Goal: Find specific page/section: Find specific page/section

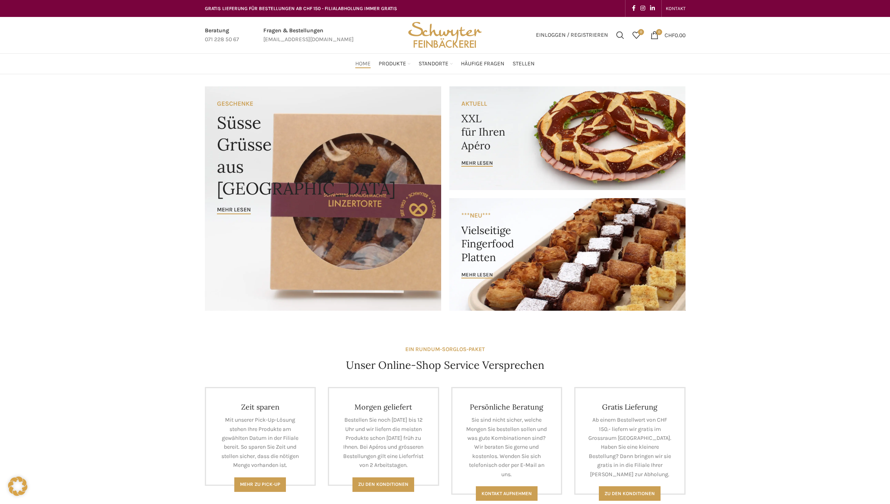
click at [476, 164] on span "mehr lesen" at bounding box center [477, 163] width 31 height 6
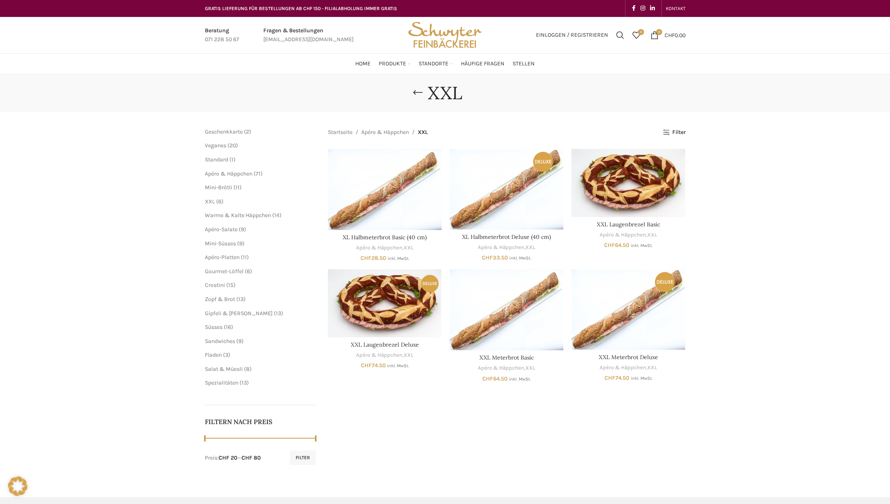
click at [438, 40] on img "Site logo" at bounding box center [444, 35] width 79 height 36
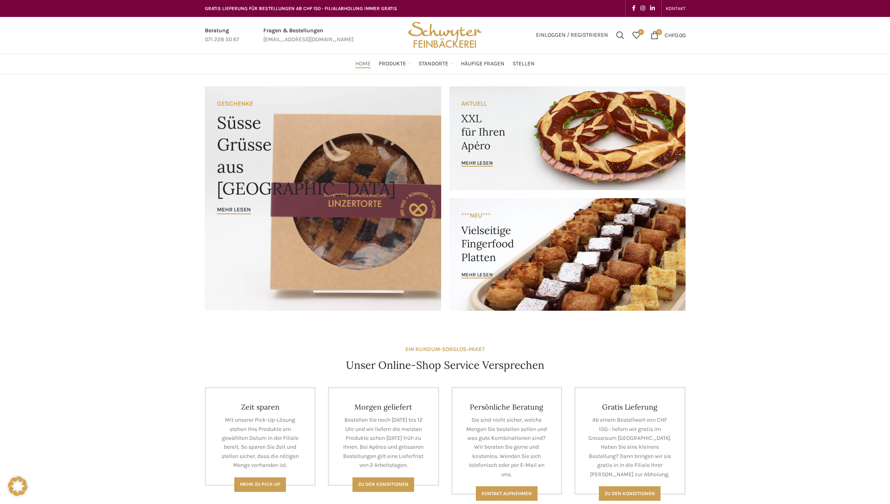
click at [392, 166] on link "Neugasse" at bounding box center [409, 173] width 69 height 14
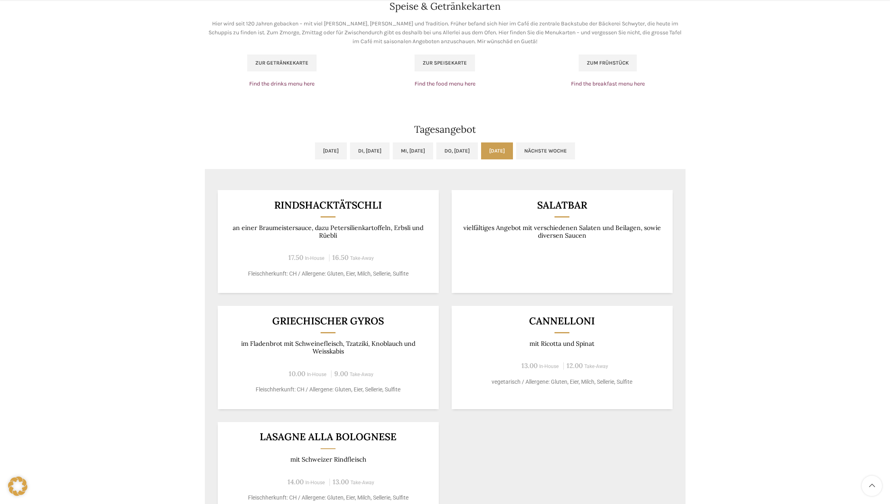
scroll to position [605, 0]
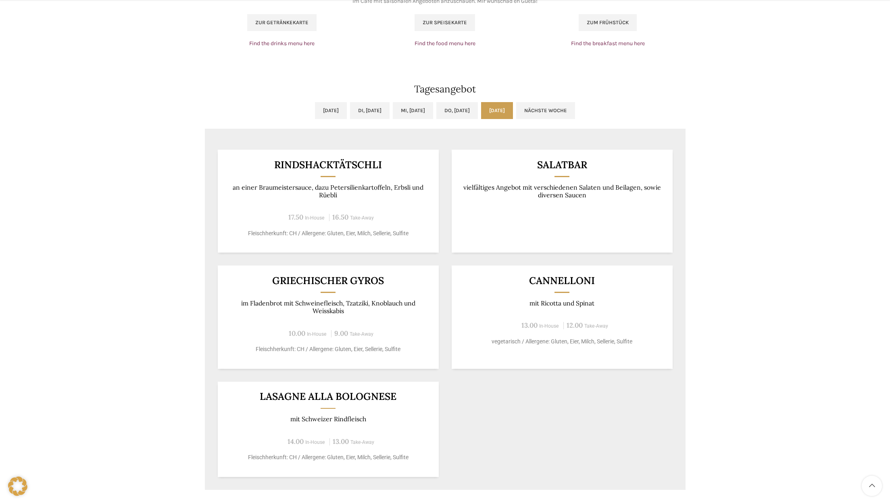
click at [575, 115] on link "Nächste Woche" at bounding box center [545, 110] width 59 height 17
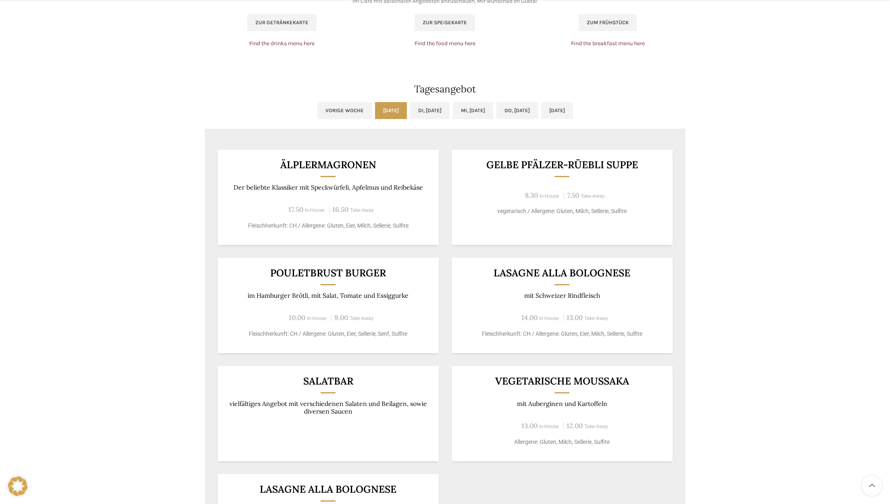
click at [420, 116] on link "Di, 16.09.2025" at bounding box center [430, 110] width 40 height 17
click at [467, 109] on link "Mi, 17.09.2025" at bounding box center [473, 110] width 40 height 17
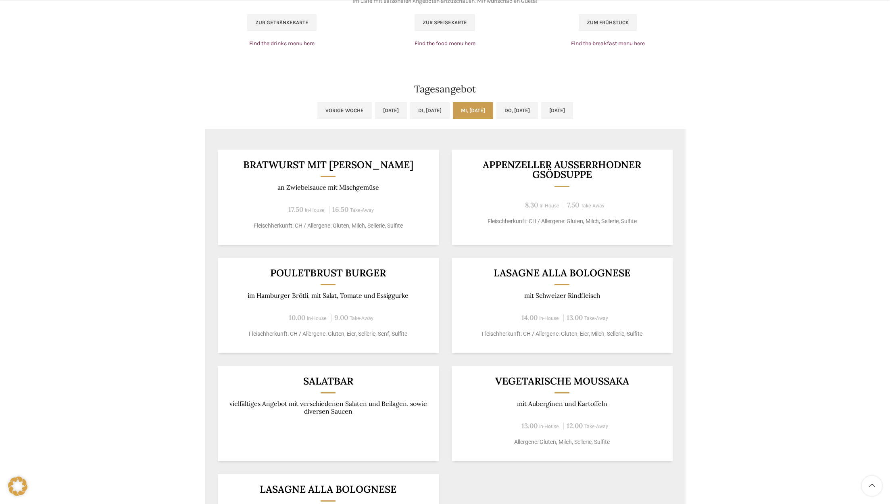
click at [520, 115] on link "Do, 18.09.2025" at bounding box center [518, 110] width 42 height 17
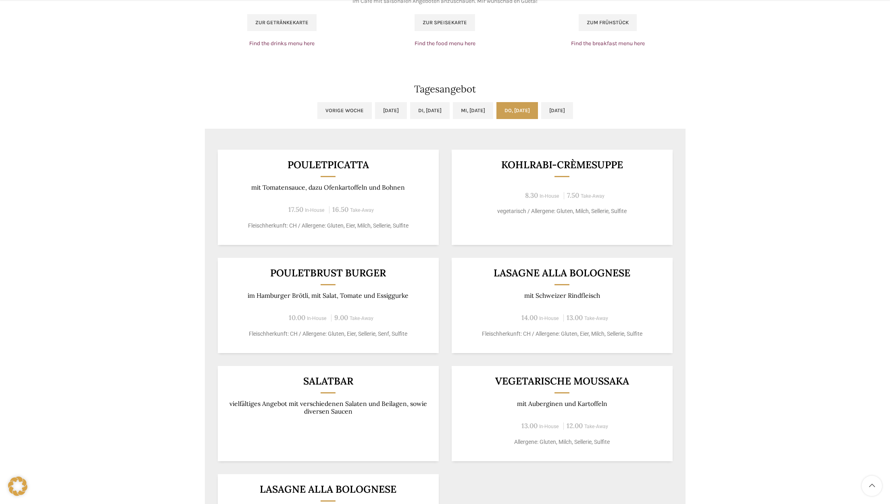
click at [565, 113] on link "Fr, 19.09.2025" at bounding box center [557, 110] width 32 height 17
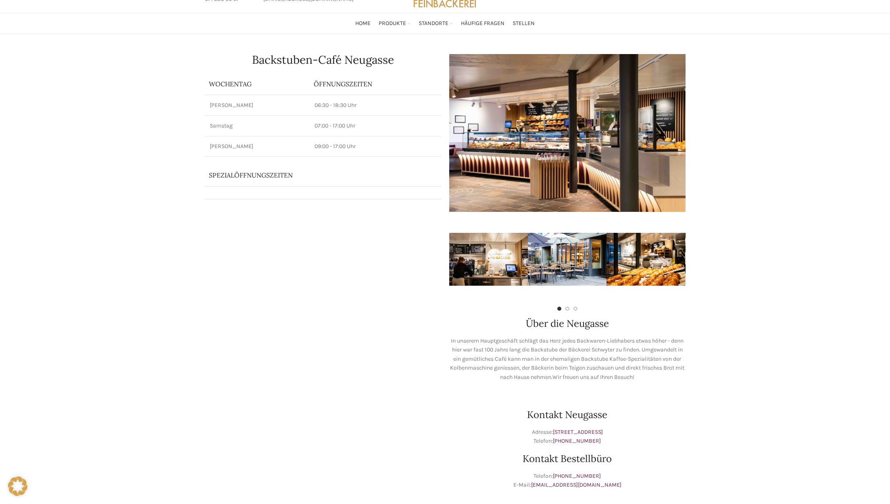
scroll to position [0, 0]
